Goal: Transaction & Acquisition: Purchase product/service

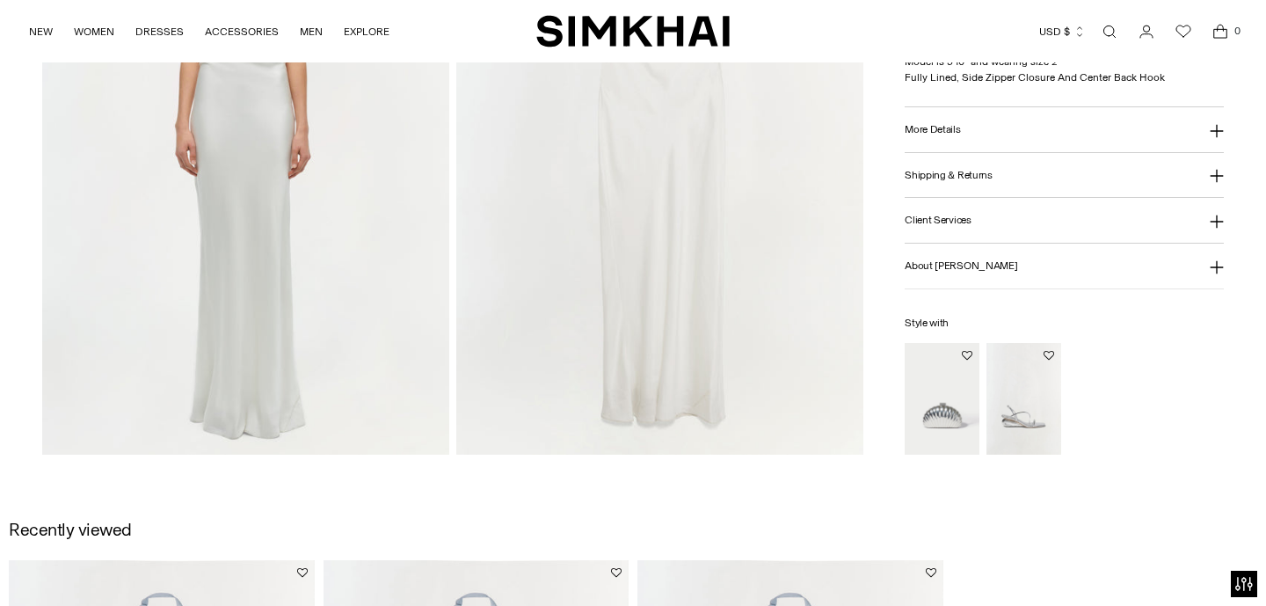
scroll to position [1561, 0]
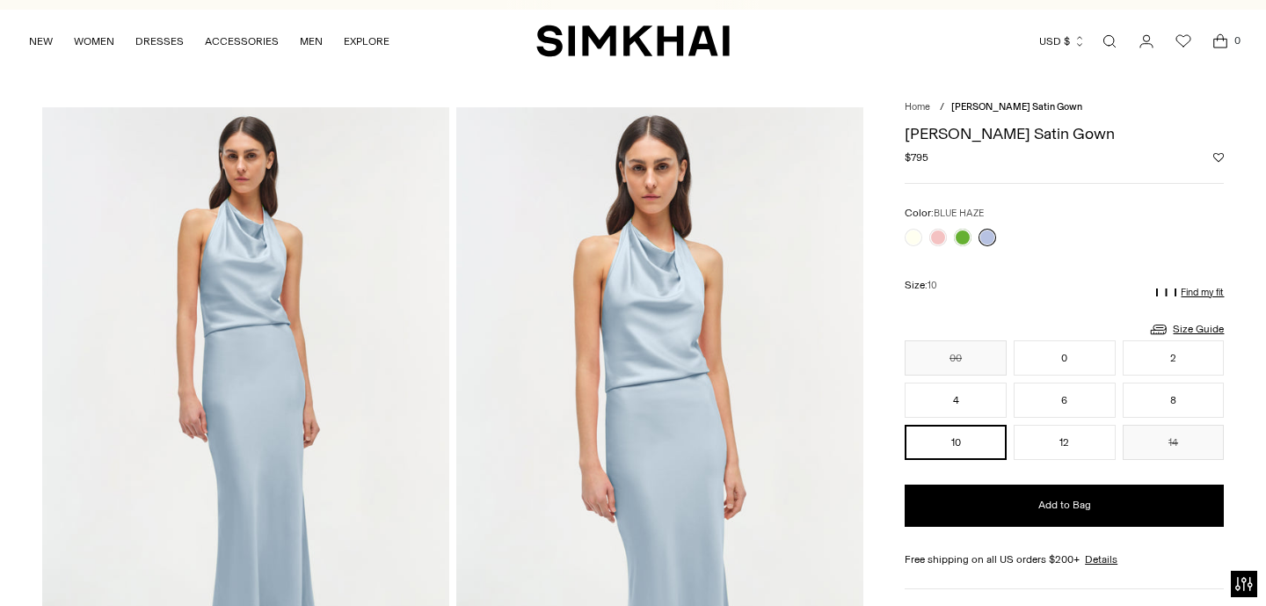
scroll to position [6, 0]
